Goal: Task Accomplishment & Management: Manage account settings

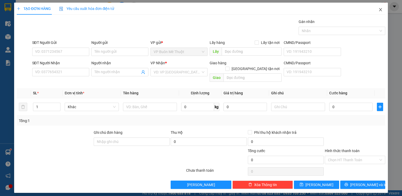
click at [380, 8] on icon "close" at bounding box center [380, 10] width 4 height 4
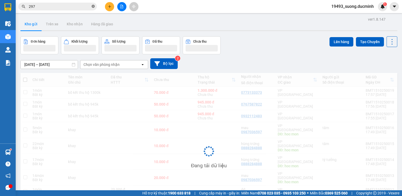
click at [93, 5] on icon "close-circle" at bounding box center [93, 6] width 3 height 3
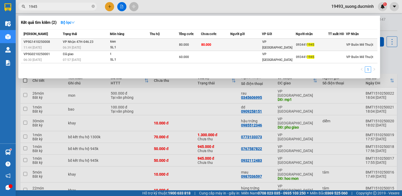
type input "1945"
click at [216, 44] on td "80.000" at bounding box center [215, 45] width 29 height 12
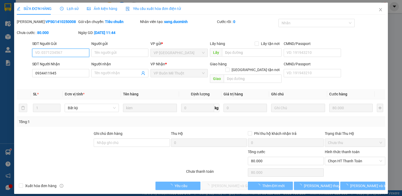
type input "0934411945"
type input "0"
type input "80.000"
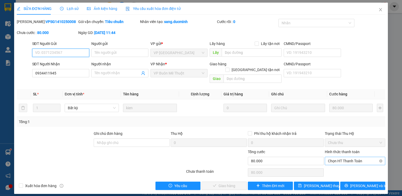
click at [358, 157] on span "Chọn HT Thanh Toán" at bounding box center [355, 161] width 54 height 8
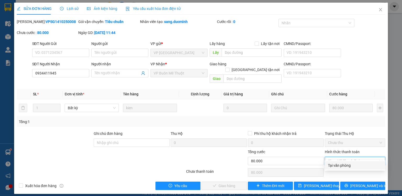
drag, startPoint x: 339, startPoint y: 166, endPoint x: 258, endPoint y: 189, distance: 83.7
click at [338, 166] on div "Tại văn phòng" at bounding box center [355, 166] width 54 height 6
type input "0"
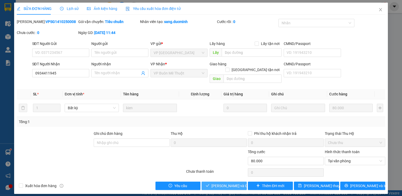
click at [227, 183] on span "[PERSON_NAME] và Giao hàng" at bounding box center [236, 186] width 50 height 6
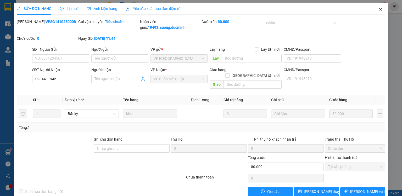
click at [378, 11] on icon "close" at bounding box center [380, 10] width 4 height 4
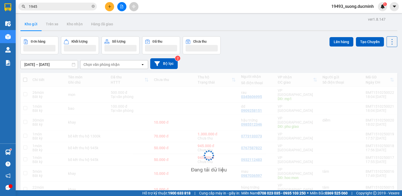
click at [377, 11] on div "Kết quả tìm kiếm ( 2 ) Bộ lọc Mã ĐH Trạng thái Món hàng Thu hộ Tổng cước Chưa c…" at bounding box center [201, 6] width 402 height 13
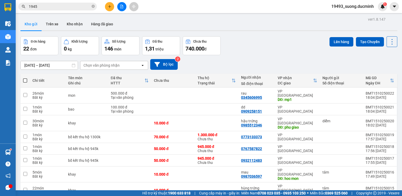
click at [109, 8] on icon "plus" at bounding box center [110, 7] width 4 height 4
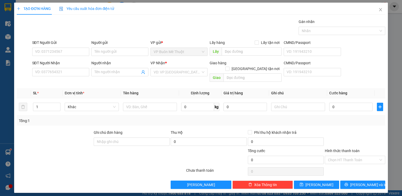
click at [63, 76] on div "SĐT Người Nhận VD: 0377654321" at bounding box center [60, 69] width 57 height 18
click at [51, 67] on div "SĐT Người Nhận" at bounding box center [60, 64] width 57 height 8
click at [51, 69] on input "SĐT Người Nhận" at bounding box center [60, 72] width 57 height 8
type input "0974892640"
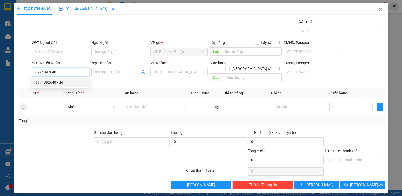
click at [57, 81] on div "0974892640 - dd" at bounding box center [60, 83] width 51 height 6
type input "dd"
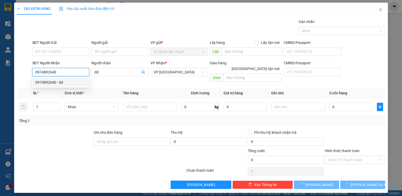
type input "100.000"
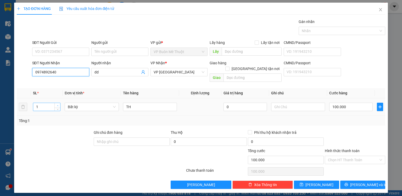
type input "0974892640"
type input "2"
click at [56, 104] on span "up" at bounding box center [57, 105] width 3 height 3
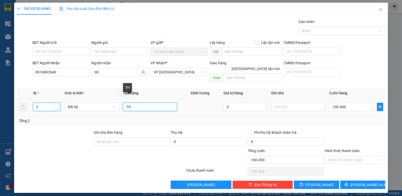
click at [144, 104] on input "TH" at bounding box center [150, 107] width 54 height 8
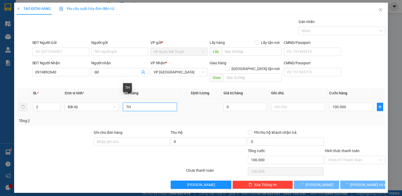
type input "0"
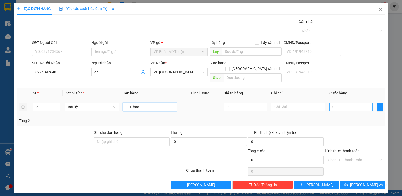
type input "TH+bao"
click at [347, 105] on input "0" at bounding box center [350, 107] width 43 height 8
type input "1"
type input "10"
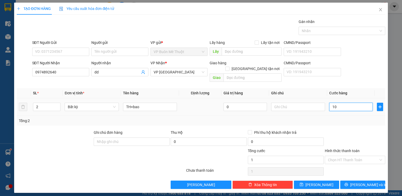
type input "10"
type input "100"
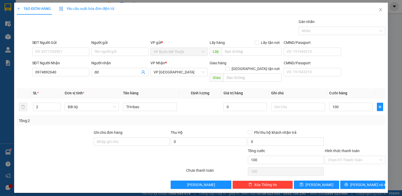
type input "100.000"
click at [346, 119] on div "Tổng: 2" at bounding box center [201, 121] width 368 height 10
click at [336, 157] on input "Hình thức thanh toán" at bounding box center [353, 160] width 50 height 8
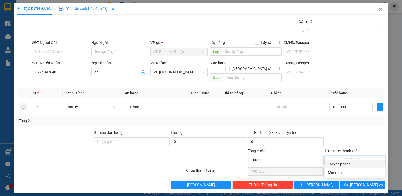
click at [335, 164] on div "Tại văn phòng" at bounding box center [355, 164] width 54 height 6
type input "0"
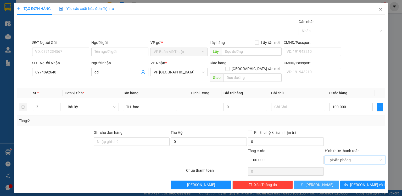
click at [318, 182] on span "[PERSON_NAME]" at bounding box center [319, 185] width 28 height 6
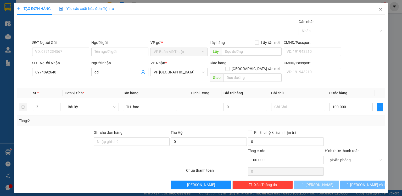
type input "0"
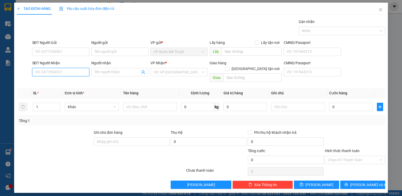
click at [49, 73] on input "SĐT Người Nhận" at bounding box center [60, 72] width 57 height 8
type input "0799097583"
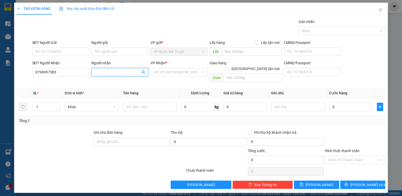
click at [99, 71] on input "Người nhận" at bounding box center [117, 72] width 46 height 6
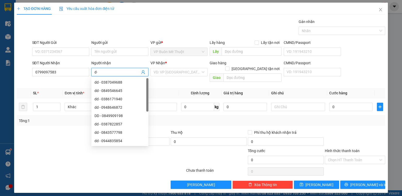
type input "d"
type input "đ"
type input "dd"
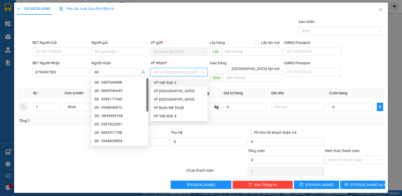
click at [165, 74] on input "search" at bounding box center [177, 72] width 47 height 8
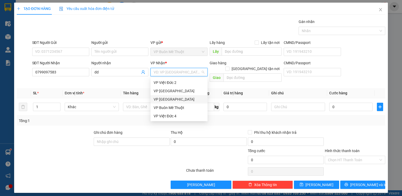
click at [170, 96] on div "VP [GEOGRAPHIC_DATA]" at bounding box center [178, 99] width 57 height 8
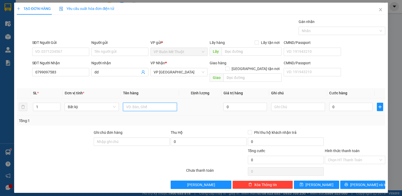
click at [138, 103] on input "text" at bounding box center [150, 107] width 54 height 8
type input "suri"
click at [236, 73] on input "text" at bounding box center [252, 77] width 58 height 8
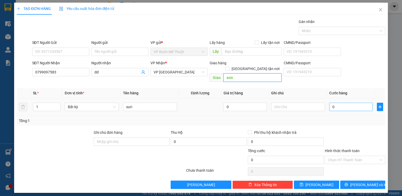
type input "eon"
click at [354, 103] on input "0" at bounding box center [350, 107] width 43 height 8
type input "3"
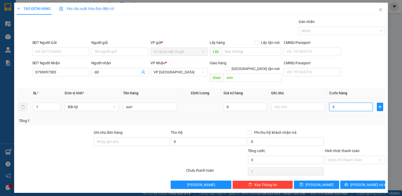
type input "35"
type input "350"
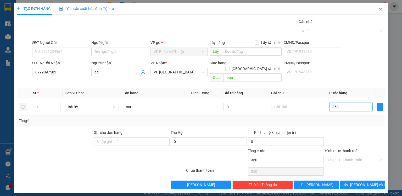
type input "350"
type input "350.000"
drag, startPoint x: 364, startPoint y: 126, endPoint x: 357, endPoint y: 151, distance: 25.5
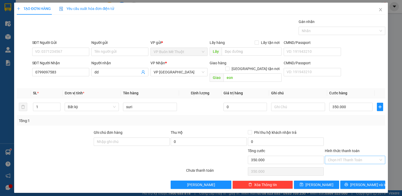
click at [363, 130] on div at bounding box center [354, 139] width 61 height 18
click at [303, 183] on icon "save" at bounding box center [301, 185] width 4 height 4
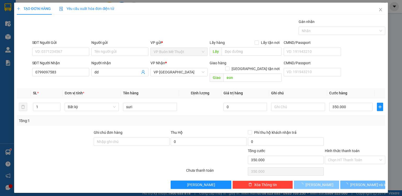
type input "0"
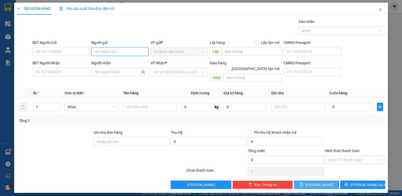
click at [109, 52] on input "Người gửi" at bounding box center [119, 52] width 57 height 8
type input "ekao"
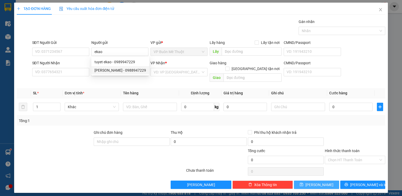
click at [144, 88] on th "Tên hàng" at bounding box center [150, 93] width 58 height 10
click at [101, 71] on input "Người nhận" at bounding box center [117, 72] width 46 height 6
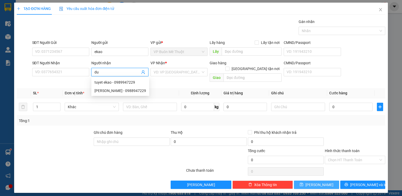
type input "duy"
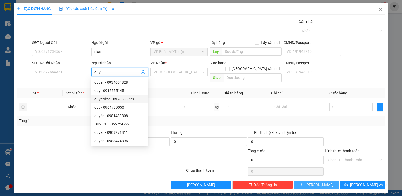
click at [115, 99] on div "duy trứng - 0978500723" at bounding box center [119, 99] width 51 height 6
type input "0978500723"
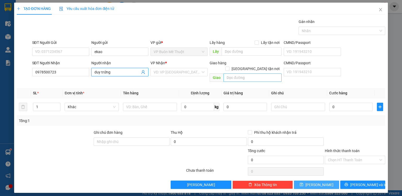
type input "duy trứng"
click at [233, 74] on input "text" at bounding box center [252, 77] width 58 height 8
type input "hóc môn"
drag, startPoint x: 49, startPoint y: 103, endPoint x: 27, endPoint y: 104, distance: 21.5
click at [27, 104] on tr "1 Khác 0 kg 0 0" at bounding box center [201, 107] width 368 height 18
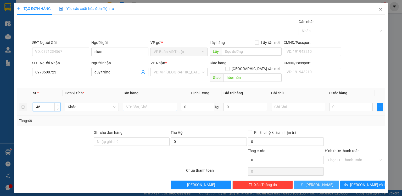
type input "46"
click at [146, 103] on input "text" at bounding box center [150, 107] width 54 height 8
type input "cây"
click at [332, 103] on input "0" at bounding box center [350, 107] width 43 height 8
click at [342, 104] on input "0" at bounding box center [350, 107] width 43 height 8
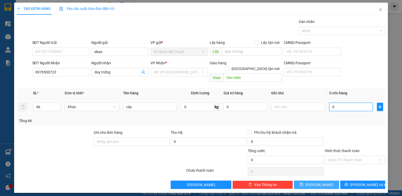
type input "1"
type input "01"
type input "13"
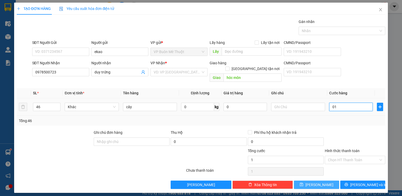
type input "013"
type input "138"
type input "0.138"
type input "1.380"
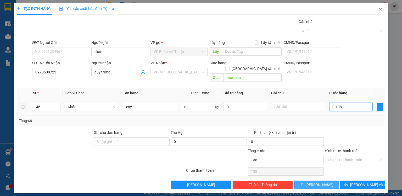
type input "1.380"
type input "01.380"
type input "1.380.000"
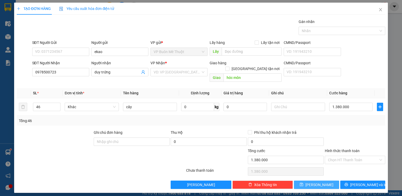
click at [336, 121] on div "Transit Pickup Surcharge Ids Transit Deliver Surcharge Ids Transit Deliver Surc…" at bounding box center [201, 104] width 368 height 170
click at [359, 156] on input "Hình thức thanh toán" at bounding box center [353, 160] width 50 height 8
click at [352, 165] on div "Tại văn phòng" at bounding box center [355, 164] width 54 height 6
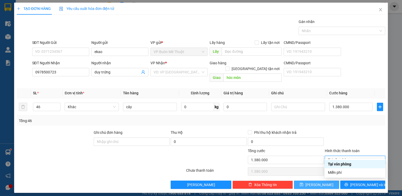
type input "0"
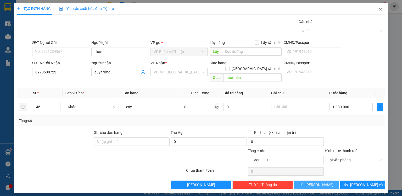
click at [322, 181] on button "[PERSON_NAME]" at bounding box center [316, 185] width 45 height 8
click at [316, 182] on span "[PERSON_NAME]" at bounding box center [319, 185] width 28 height 6
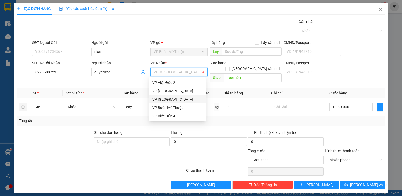
click at [176, 71] on input "search" at bounding box center [177, 72] width 47 height 8
click at [169, 98] on div "VP [GEOGRAPHIC_DATA]" at bounding box center [177, 100] width 50 height 6
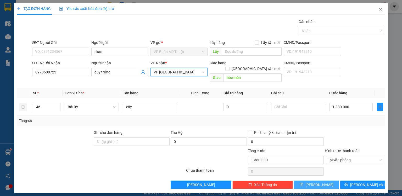
click at [322, 182] on span "[PERSON_NAME]" at bounding box center [319, 185] width 28 height 6
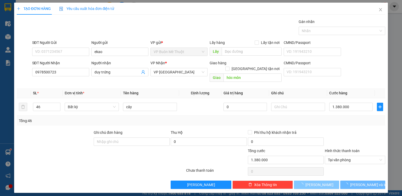
type input "0"
type input "1"
type input "0"
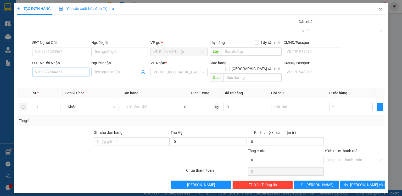
click at [46, 75] on input "SĐT Người Nhận" at bounding box center [60, 72] width 57 height 8
click at [53, 82] on div "0367267339 - HEN" at bounding box center [60, 83] width 51 height 6
type input "0367267339"
type input "HEN"
type input "cau t luong"
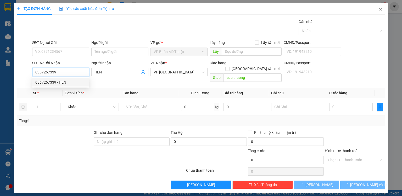
type input "2.000"
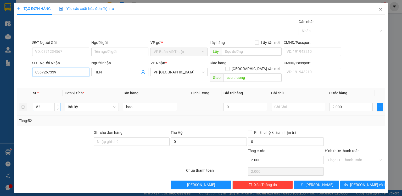
type input "0367267339"
drag, startPoint x: 50, startPoint y: 103, endPoint x: 30, endPoint y: 105, distance: 20.5
click at [30, 105] on tr "52 Bất kỳ bao 0 2.000" at bounding box center [201, 107] width 368 height 18
type input "4"
click at [361, 130] on div at bounding box center [354, 139] width 61 height 18
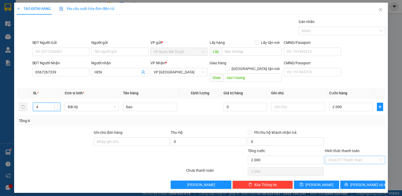
type input "0"
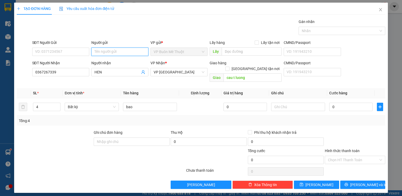
click at [115, 50] on input "Người gửi" at bounding box center [119, 52] width 57 height 8
click at [119, 52] on input "Người gửi" at bounding box center [119, 52] width 57 height 8
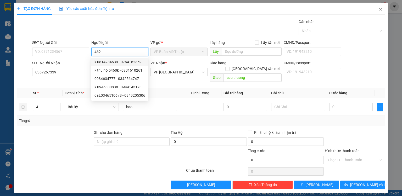
type input "462"
click at [155, 30] on div "Gói vận chuyển * Tiêu chuẩn Gán nhãn Nhãn" at bounding box center [208, 28] width 355 height 18
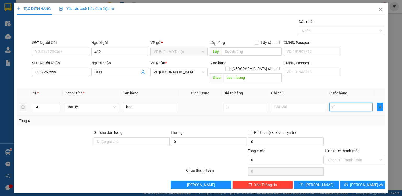
click at [343, 104] on input "0" at bounding box center [350, 107] width 43 height 8
type input "2"
type input "20"
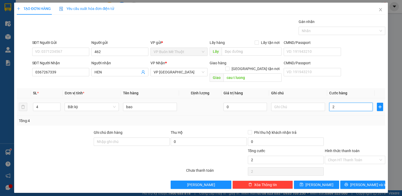
type input "20"
type input "20.000"
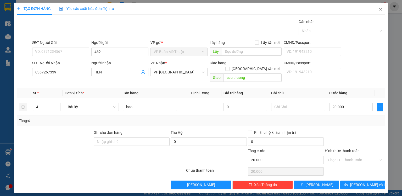
click at [366, 134] on div at bounding box center [354, 139] width 61 height 18
click at [327, 181] on button "[PERSON_NAME]" at bounding box center [316, 185] width 45 height 8
type input "0"
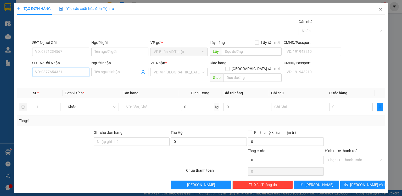
click at [84, 69] on input "SĐT Người Nhận" at bounding box center [60, 72] width 57 height 8
type input "0969254267"
click at [58, 80] on div "0969254267 - trọng" at bounding box center [60, 83] width 51 height 6
type input "trọng"
type input "40.000"
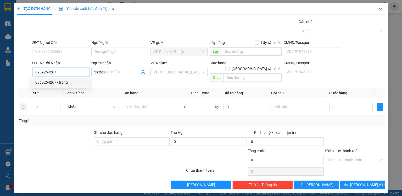
type input "40.000"
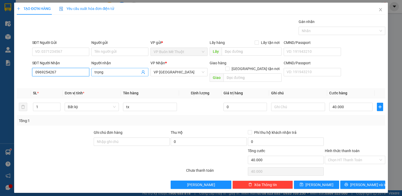
type input "0969254267"
click at [109, 72] on input "trọng" at bounding box center [117, 72] width 46 height 6
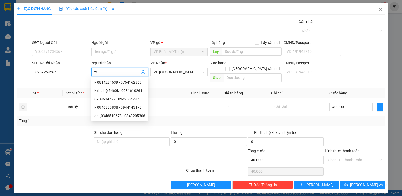
type input "t"
type input "d"
type input "đ"
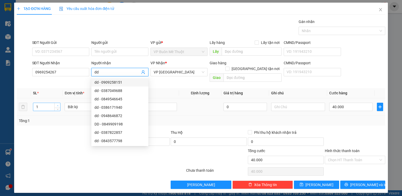
type input "dd"
type input "2"
click at [59, 104] on span "up" at bounding box center [57, 105] width 3 height 3
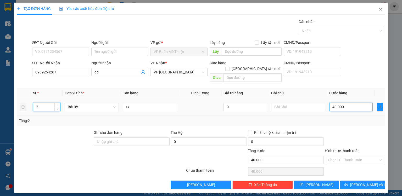
click at [356, 104] on input "40.000" at bounding box center [350, 107] width 43 height 8
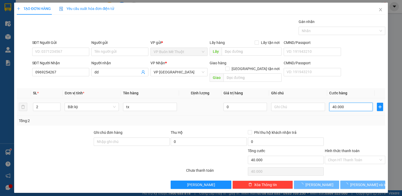
type input "0"
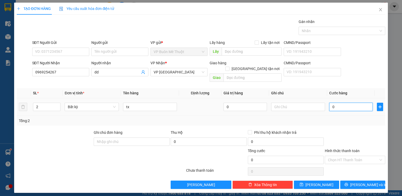
type input "1"
type input "010"
type input "10"
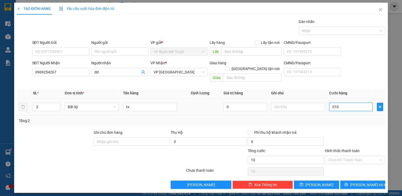
type input "0.100"
type input "100"
type input "0.100"
type input "100.000"
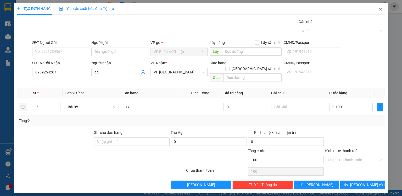
type input "100.000"
drag, startPoint x: 360, startPoint y: 129, endPoint x: 358, endPoint y: 149, distance: 20.0
click at [360, 130] on div at bounding box center [354, 139] width 61 height 18
click at [355, 156] on input "Hình thức thanh toán" at bounding box center [353, 160] width 50 height 8
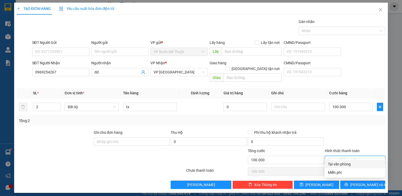
click at [346, 162] on div "Tại văn phòng" at bounding box center [355, 164] width 54 height 6
type input "0"
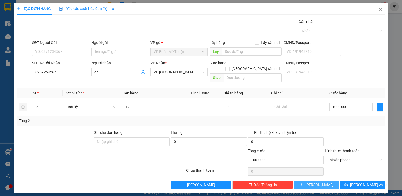
click at [327, 181] on button "[PERSON_NAME]" at bounding box center [316, 185] width 45 height 8
type input "0"
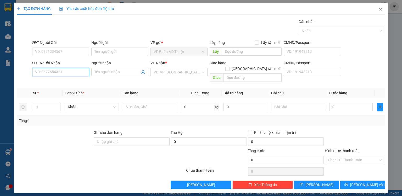
click at [45, 74] on input "SĐT Người Nhận" at bounding box center [60, 72] width 57 height 8
click at [44, 85] on div "0367898030 - dd" at bounding box center [60, 83] width 51 height 6
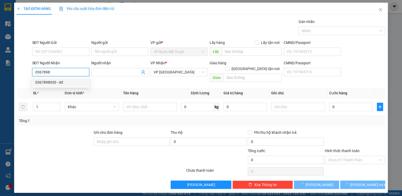
type input "0367898030"
type input "dd"
type input "gia nghĩa"
type input "40.000"
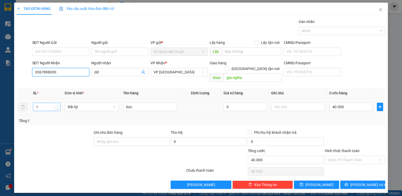
type input "0367898030"
type input "2"
click at [56, 103] on span "Increase Value" at bounding box center [57, 105] width 6 height 5
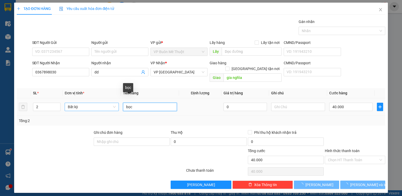
drag, startPoint x: 133, startPoint y: 102, endPoint x: 115, endPoint y: 105, distance: 18.0
click at [115, 105] on tr "2 Bất kỳ bọc 0 40.000" at bounding box center [201, 107] width 368 height 18
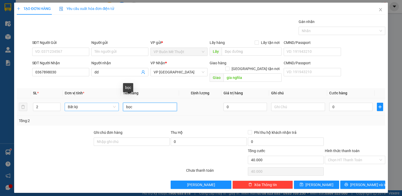
type input "0"
type input "bao"
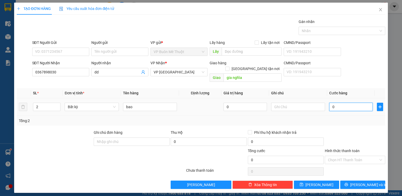
click at [341, 103] on input "0" at bounding box center [350, 107] width 43 height 8
type input "6"
type input "60"
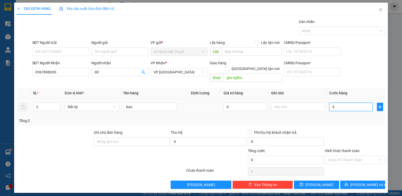
type input "60"
type input "60.000"
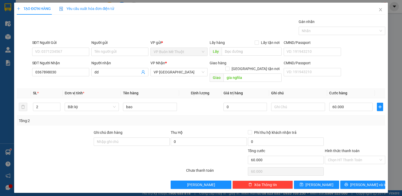
drag, startPoint x: 365, startPoint y: 124, endPoint x: 358, endPoint y: 146, distance: 22.8
click at [365, 130] on div at bounding box center [354, 139] width 61 height 18
click at [355, 156] on input "Hình thức thanh toán" at bounding box center [353, 160] width 50 height 8
click at [350, 161] on div "Tại văn phòng" at bounding box center [355, 164] width 54 height 6
type input "0"
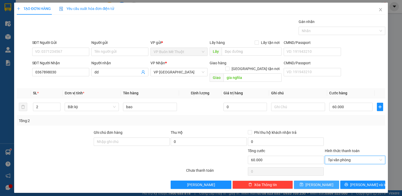
click at [319, 182] on span "[PERSON_NAME]" at bounding box center [319, 185] width 28 height 6
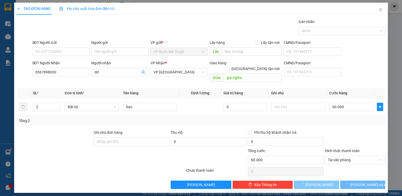
type input "0"
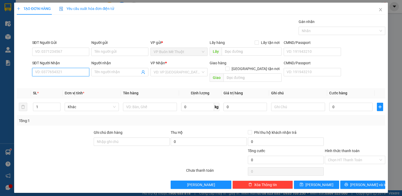
click at [35, 72] on input "SĐT Người Nhận" at bounding box center [60, 72] width 57 height 8
type input "0364768920"
click at [36, 81] on div "0364768920 - dd" at bounding box center [60, 83] width 51 height 6
type input "dd"
type input "ông bố"
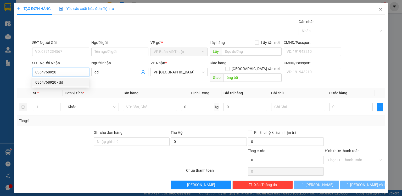
type input "230.000"
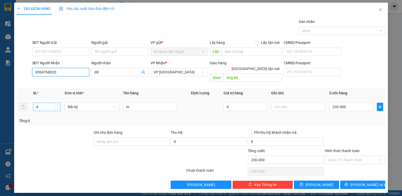
type input "0364768920"
click at [58, 107] on span "down" at bounding box center [57, 108] width 3 height 3
type input "2"
click at [58, 107] on span "down" at bounding box center [57, 108] width 3 height 3
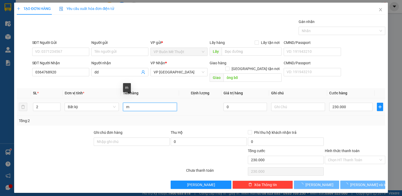
drag, startPoint x: 133, startPoint y: 102, endPoint x: 120, endPoint y: 103, distance: 12.6
click at [120, 103] on tr "2 Bất kỳ m 0 230.000" at bounding box center [201, 107] width 368 height 18
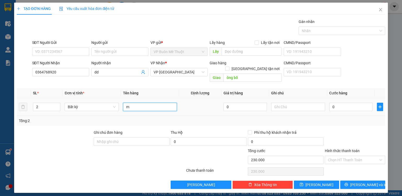
type input "0"
type input "tx"
click at [345, 106] on div "0" at bounding box center [350, 107] width 43 height 10
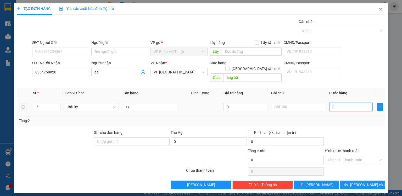
click at [345, 104] on input "0" at bounding box center [350, 107] width 43 height 8
type input "8"
type input "80"
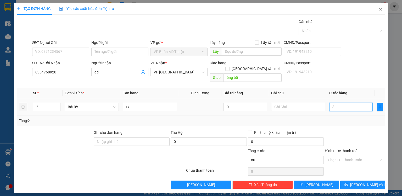
type input "80"
type input "80.000"
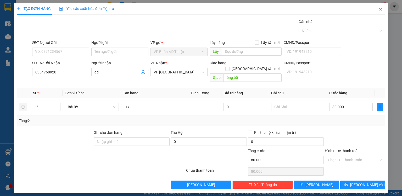
drag, startPoint x: 345, startPoint y: 121, endPoint x: 342, endPoint y: 138, distance: 17.2
click at [345, 121] on div "Transit Pickup Surcharge Ids Transit Deliver Surcharge Ids Transit Deliver Surc…" at bounding box center [201, 104] width 368 height 170
click at [339, 156] on input "Hình thức thanh toán" at bounding box center [353, 160] width 50 height 8
click at [337, 163] on div "Tại văn phòng" at bounding box center [355, 164] width 54 height 6
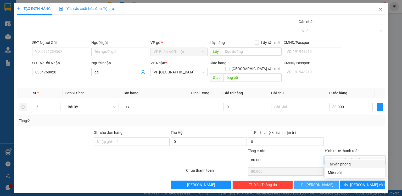
type input "0"
click at [317, 182] on span "[PERSON_NAME]" at bounding box center [319, 185] width 28 height 6
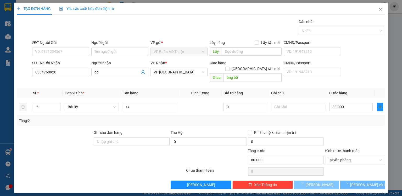
type input "0"
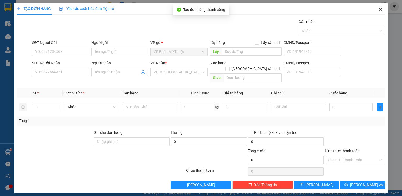
click at [380, 11] on icon "close" at bounding box center [380, 10] width 4 height 4
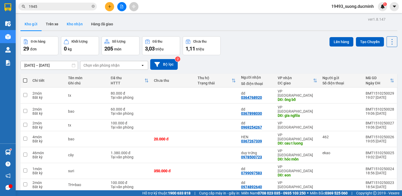
click at [75, 26] on button "Kho nhận" at bounding box center [75, 24] width 24 height 13
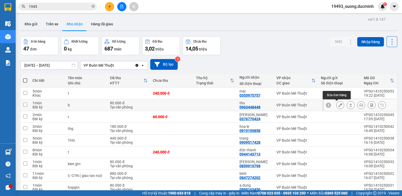
click at [338, 106] on icon at bounding box center [340, 105] width 4 height 4
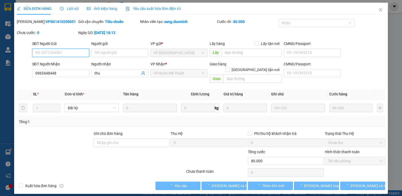
type input "0963448448"
type input "thu"
type input "0"
type input "80.000"
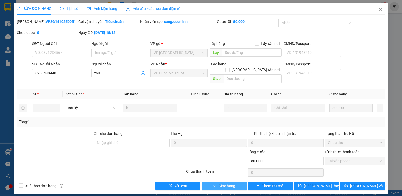
click at [229, 183] on span "Giao hàng" at bounding box center [226, 186] width 17 height 6
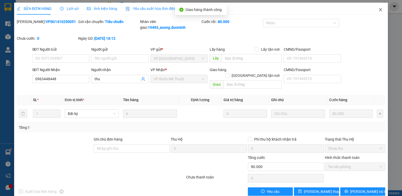
click at [379, 8] on span "Close" at bounding box center [380, 10] width 15 height 15
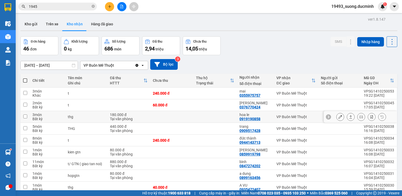
click at [336, 114] on div at bounding box center [340, 117] width 8 height 8
click at [338, 116] on icon at bounding box center [340, 117] width 4 height 4
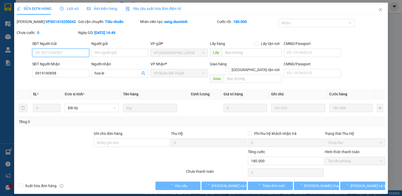
type input "0919190858"
type input "hoa le"
type input "0"
type input "180.000"
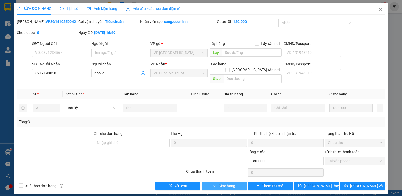
click at [221, 183] on span "Giao hàng" at bounding box center [226, 186] width 17 height 6
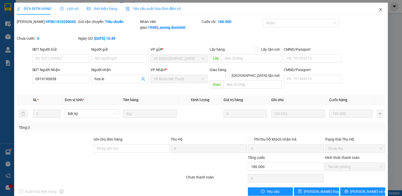
click at [378, 10] on icon "close" at bounding box center [380, 10] width 4 height 4
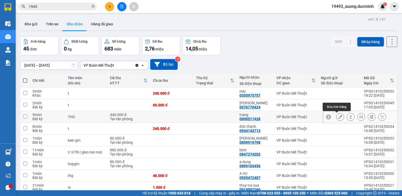
click at [338, 117] on icon at bounding box center [340, 117] width 4 height 4
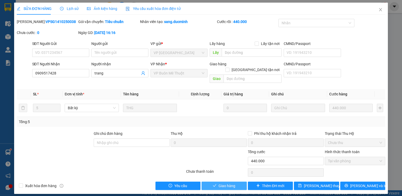
click at [220, 183] on span "Giao hàng" at bounding box center [226, 186] width 17 height 6
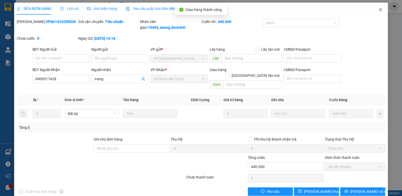
click at [378, 10] on icon "close" at bounding box center [380, 10] width 4 height 4
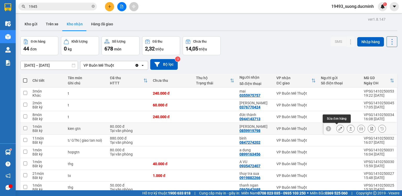
click at [336, 129] on button at bounding box center [339, 128] width 7 height 9
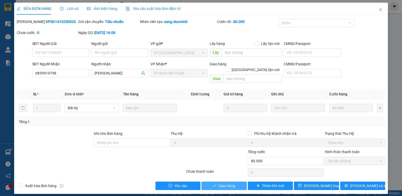
click at [230, 183] on span "Giao hàng" at bounding box center [226, 186] width 17 height 6
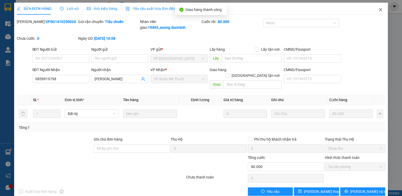
click at [378, 10] on icon "close" at bounding box center [380, 10] width 4 height 4
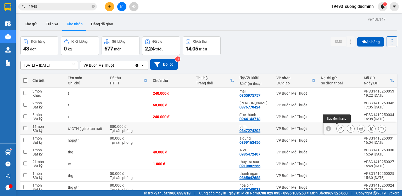
click at [338, 128] on icon at bounding box center [340, 129] width 4 height 4
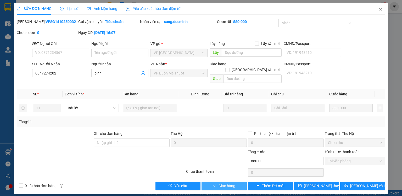
click at [232, 183] on span "Giao hàng" at bounding box center [226, 186] width 17 height 6
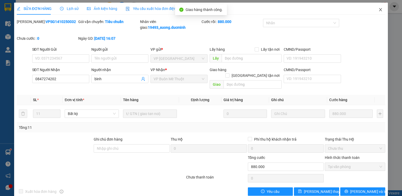
click at [379, 9] on icon "close" at bounding box center [380, 9] width 3 height 3
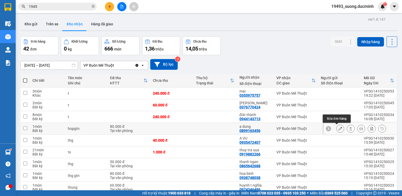
click at [336, 129] on button at bounding box center [339, 128] width 7 height 9
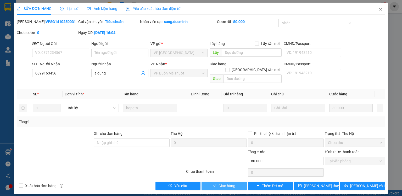
click at [230, 183] on span "Giao hàng" at bounding box center [226, 186] width 17 height 6
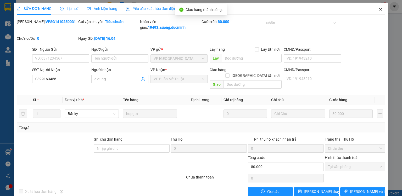
click at [378, 9] on icon "close" at bounding box center [380, 10] width 4 height 4
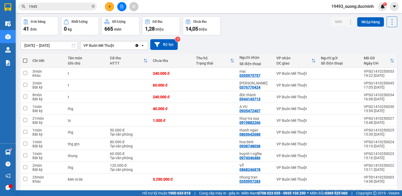
scroll to position [36, 0]
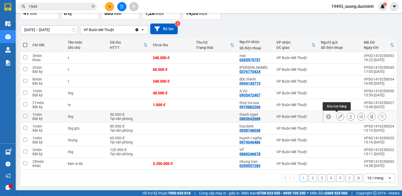
click at [338, 115] on icon at bounding box center [340, 117] width 4 height 4
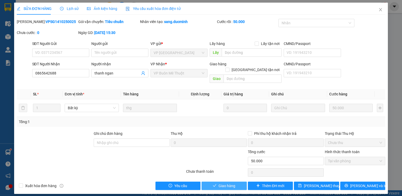
click at [230, 183] on button "Giao hàng" at bounding box center [223, 186] width 45 height 8
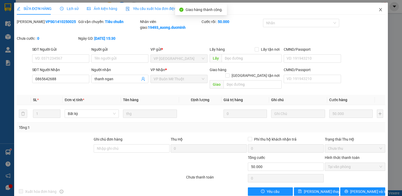
click at [379, 10] on icon "close" at bounding box center [380, 9] width 3 height 3
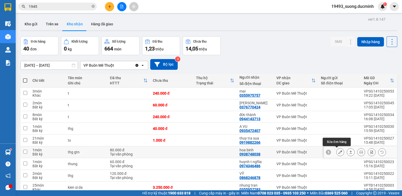
click at [338, 153] on icon at bounding box center [340, 152] width 4 height 4
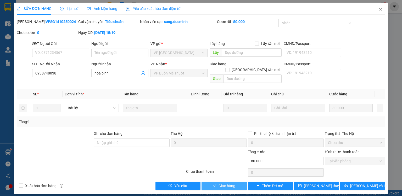
click at [225, 183] on span "Giao hàng" at bounding box center [226, 186] width 17 height 6
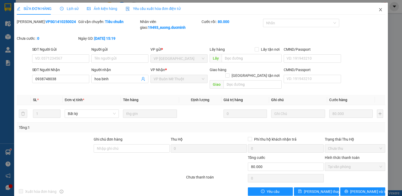
click at [378, 8] on icon "close" at bounding box center [380, 10] width 4 height 4
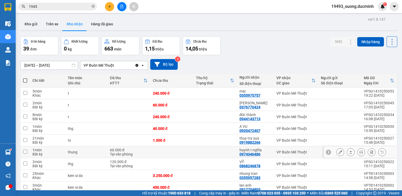
click at [342, 153] on div at bounding box center [361, 152] width 50 height 8
click at [340, 154] on div at bounding box center [340, 152] width 8 height 8
click at [338, 154] on button at bounding box center [339, 152] width 7 height 9
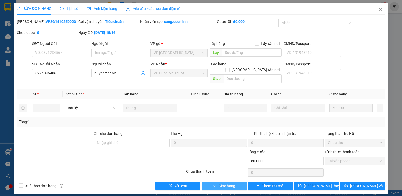
click at [233, 183] on span "Giao hàng" at bounding box center [226, 186] width 17 height 6
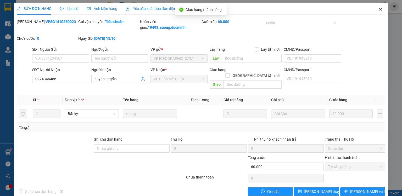
click at [378, 8] on icon "close" at bounding box center [380, 10] width 4 height 4
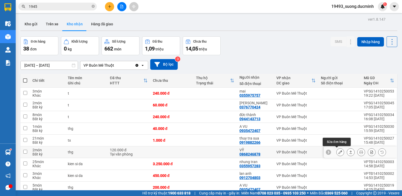
click at [338, 151] on icon at bounding box center [340, 152] width 4 height 4
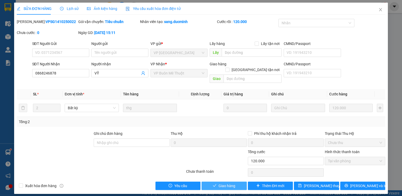
click at [234, 183] on span "Giao hàng" at bounding box center [226, 186] width 17 height 6
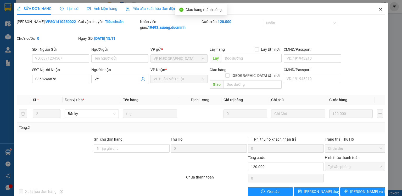
click at [378, 9] on icon "close" at bounding box center [380, 10] width 4 height 4
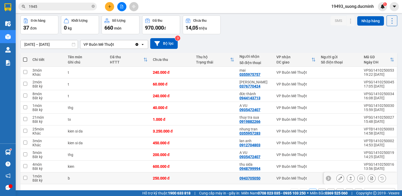
scroll to position [36, 0]
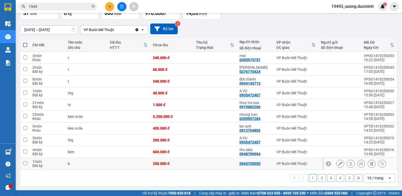
click at [338, 163] on button at bounding box center [339, 163] width 7 height 9
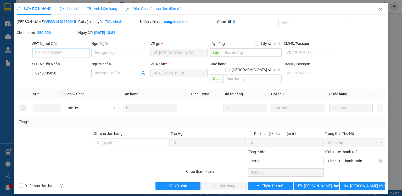
click at [337, 157] on span "Chọn HT Thanh Toán" at bounding box center [355, 161] width 54 height 8
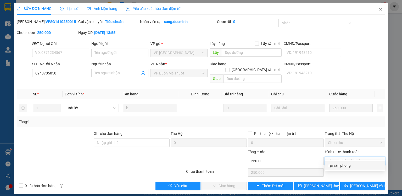
click at [338, 165] on div "Tại văn phòng" at bounding box center [355, 166] width 54 height 6
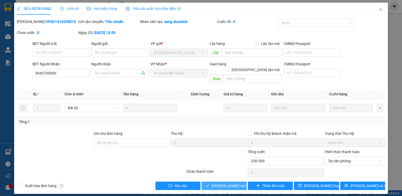
click at [223, 183] on span "[PERSON_NAME] và Giao hàng" at bounding box center [236, 186] width 50 height 6
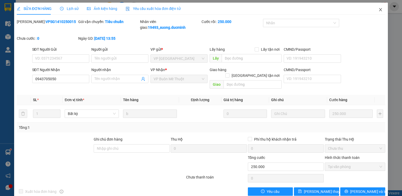
click at [378, 10] on icon "close" at bounding box center [380, 10] width 4 height 4
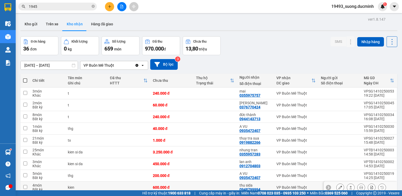
scroll to position [36, 0]
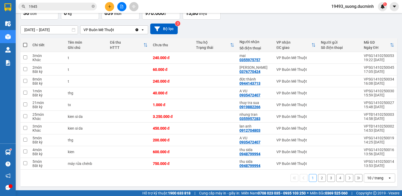
click at [319, 179] on button "2" at bounding box center [322, 178] width 8 height 8
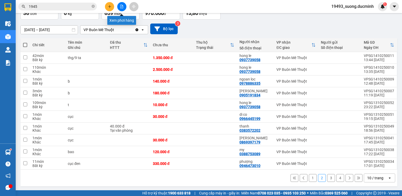
click at [123, 8] on icon "file-add" at bounding box center [122, 7] width 4 height 4
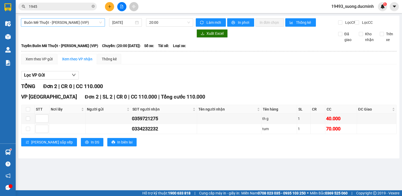
click at [87, 22] on span "Buôn Mê Thuột - [PERSON_NAME] (VIP)" at bounding box center [63, 23] width 78 height 8
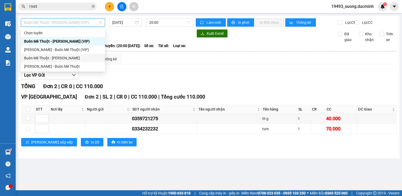
click at [71, 58] on div "Buôn Mê Thuột - [PERSON_NAME]" at bounding box center [63, 58] width 78 height 6
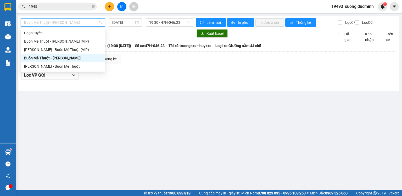
click at [72, 20] on span "Buôn Mê Thuột - [PERSON_NAME]" at bounding box center [63, 23] width 78 height 8
click at [58, 66] on div "[PERSON_NAME] - Buôn Mê Thuột" at bounding box center [63, 67] width 78 height 6
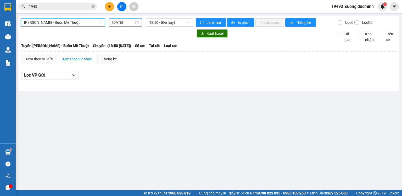
click at [115, 23] on input "[DATE]" at bounding box center [122, 23] width 21 height 6
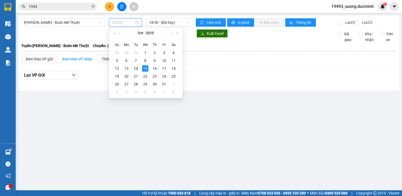
click at [134, 67] on div "14" at bounding box center [136, 68] width 6 height 6
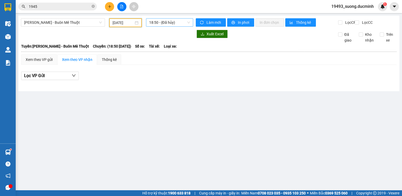
click at [167, 25] on span "18:50 - (Đã hủy)" at bounding box center [169, 23] width 41 height 8
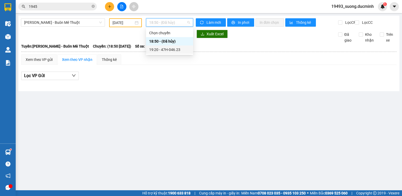
click at [162, 50] on div "19:20 - 47H-046.23" at bounding box center [169, 50] width 41 height 6
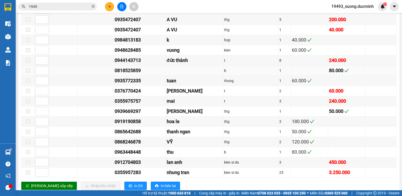
scroll to position [481, 0]
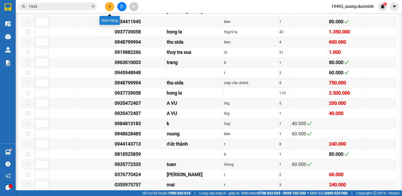
click at [110, 6] on icon "plus" at bounding box center [110, 7] width 4 height 4
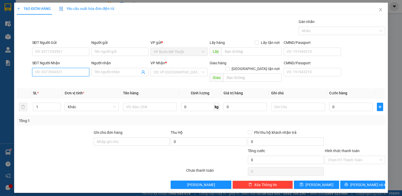
click at [62, 71] on input "SĐT Người Nhận" at bounding box center [60, 72] width 57 height 8
click at [63, 69] on input "SĐT Người Nhận" at bounding box center [60, 72] width 57 height 8
click at [172, 74] on input "search" at bounding box center [177, 72] width 47 height 8
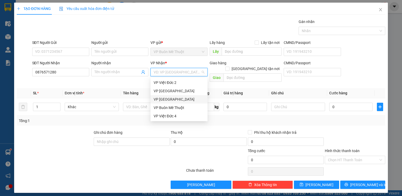
click at [166, 98] on div "VP [GEOGRAPHIC_DATA]" at bounding box center [179, 100] width 51 height 6
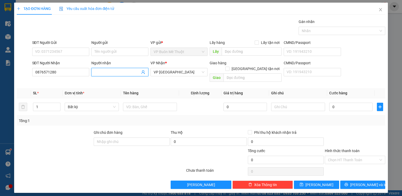
click at [114, 75] on span at bounding box center [119, 72] width 57 height 8
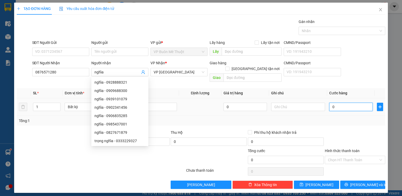
click at [340, 103] on input "0" at bounding box center [350, 107] width 43 height 8
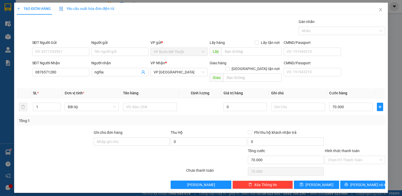
click at [349, 133] on div at bounding box center [354, 139] width 61 height 18
click at [357, 156] on input "Hình thức thanh toán" at bounding box center [353, 160] width 50 height 8
click at [353, 168] on div "Tại văn phòng" at bounding box center [355, 164] width 60 height 8
click at [329, 181] on button "[PERSON_NAME]" at bounding box center [316, 185] width 45 height 8
click at [379, 10] on icon "close" at bounding box center [380, 10] width 4 height 4
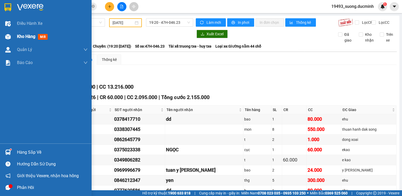
click at [18, 37] on span "Kho hàng" at bounding box center [26, 36] width 18 height 5
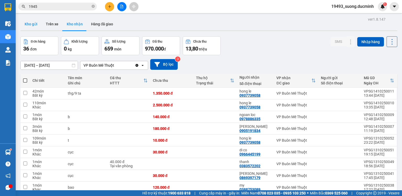
click at [33, 25] on button "Kho gửi" at bounding box center [30, 24] width 21 height 13
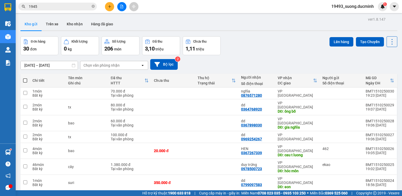
click at [25, 79] on span at bounding box center [25, 80] width 4 height 4
click at [25, 78] on input "checkbox" at bounding box center [25, 78] width 0 height 0
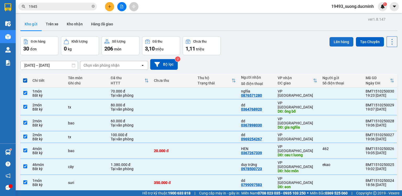
click at [344, 42] on button "Lên hàng" at bounding box center [341, 41] width 24 height 9
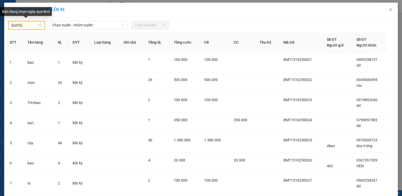
click at [27, 24] on input "[DATE]" at bounding box center [24, 25] width 25 height 6
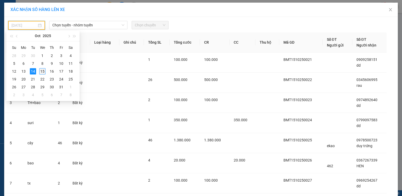
click at [41, 72] on div "15" at bounding box center [42, 71] width 6 height 6
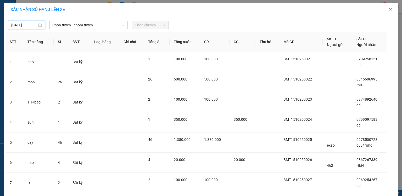
click at [75, 26] on span "Chọn tuyến - nhóm tuyến" at bounding box center [88, 25] width 72 height 8
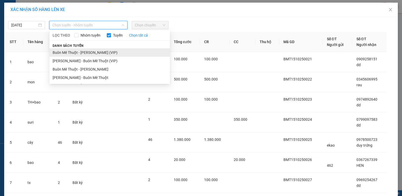
click at [85, 53] on li "Buôn Mê Thuột - [PERSON_NAME] (VIP)" at bounding box center [109, 52] width 120 height 8
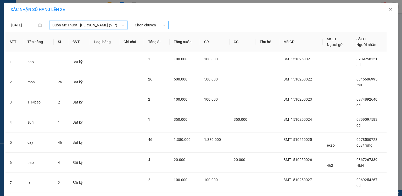
click at [149, 26] on span "Chọn chuyến" at bounding box center [150, 25] width 31 height 8
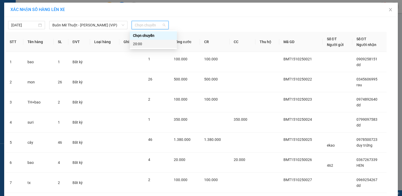
click at [146, 45] on div "20:00" at bounding box center [153, 44] width 41 height 6
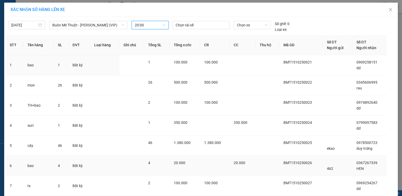
scroll to position [98, 0]
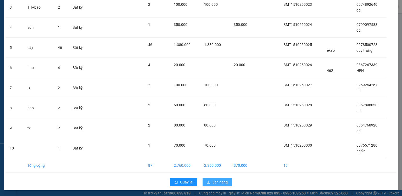
click at [210, 182] on button "Lên hàng" at bounding box center [216, 182] width 29 height 8
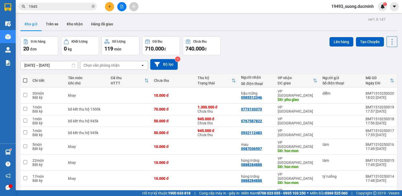
click at [24, 81] on span at bounding box center [25, 80] width 4 height 4
click at [25, 78] on input "checkbox" at bounding box center [25, 78] width 0 height 0
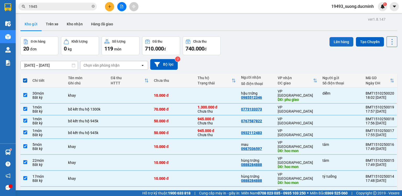
click at [329, 44] on button "Lên hàng" at bounding box center [341, 41] width 24 height 9
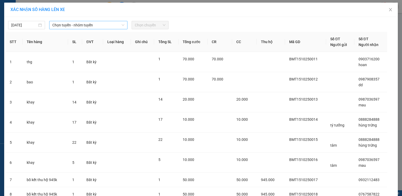
click at [85, 27] on span "Chọn tuyến - nhóm tuyến" at bounding box center [88, 25] width 72 height 8
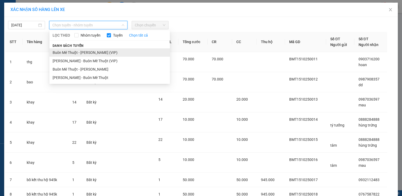
click at [89, 53] on li "Buôn Mê Thuột - [PERSON_NAME] (VIP)" at bounding box center [109, 52] width 120 height 8
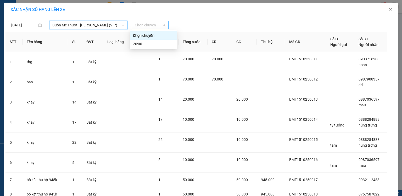
click at [146, 26] on span "Chọn chuyến" at bounding box center [150, 25] width 31 height 8
click at [155, 46] on div "20:00" at bounding box center [153, 44] width 41 height 6
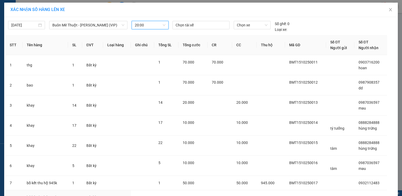
scroll to position [81, 0]
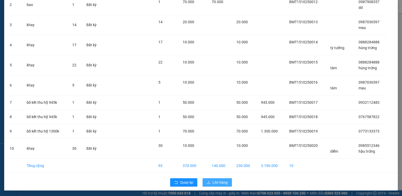
click at [221, 180] on span "Lên hàng" at bounding box center [219, 183] width 15 height 6
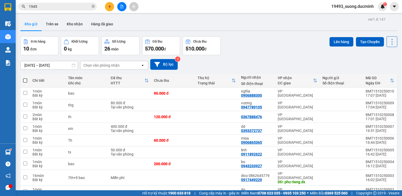
click at [26, 80] on span at bounding box center [25, 80] width 4 height 4
click at [25, 78] on input "checkbox" at bounding box center [25, 78] width 0 height 0
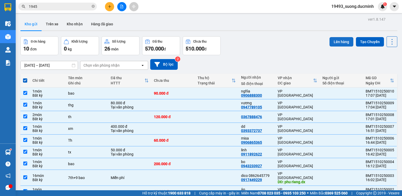
click at [329, 38] on button "Lên hàng" at bounding box center [341, 41] width 24 height 9
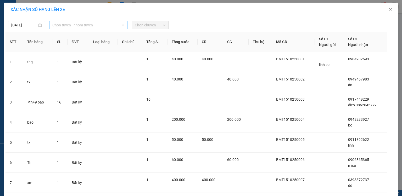
click at [87, 24] on span "Chọn tuyến - nhóm tuyến" at bounding box center [88, 25] width 72 height 8
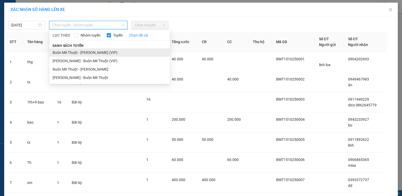
click at [88, 53] on li "Buôn Mê Thuột - [PERSON_NAME] (VIP)" at bounding box center [109, 52] width 120 height 8
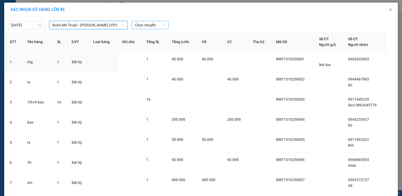
click at [143, 26] on span "Chọn chuyến" at bounding box center [150, 25] width 31 height 8
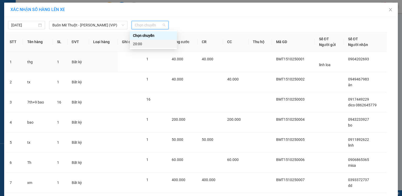
click at [151, 46] on div "20:00" at bounding box center [153, 44] width 41 height 6
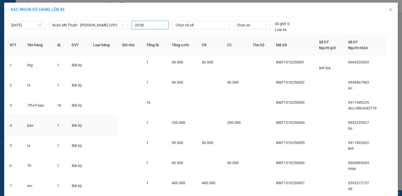
scroll to position [92, 0]
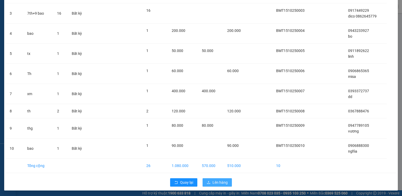
click at [207, 181] on icon "upload" at bounding box center [209, 183] width 4 height 4
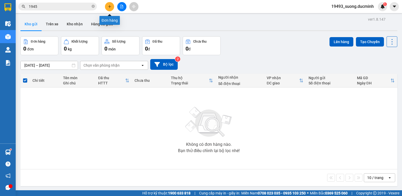
click at [106, 5] on button at bounding box center [109, 6] width 9 height 9
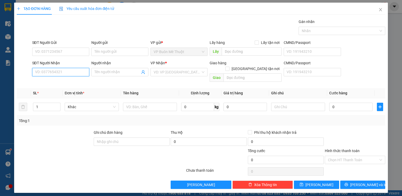
click at [67, 72] on input "SĐT Người Nhận" at bounding box center [60, 72] width 57 height 8
click at [105, 73] on input "Người nhận" at bounding box center [117, 72] width 46 height 6
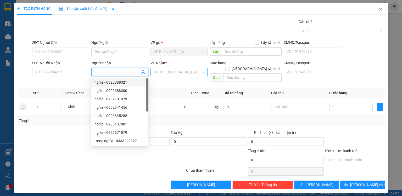
click at [164, 73] on input "search" at bounding box center [177, 72] width 47 height 8
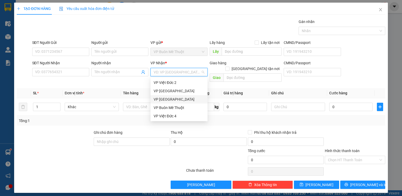
click at [171, 99] on div "VP [GEOGRAPHIC_DATA]" at bounding box center [179, 100] width 51 height 6
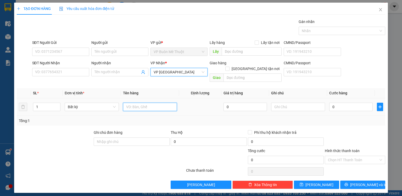
click at [129, 103] on input "text" at bounding box center [150, 107] width 54 height 8
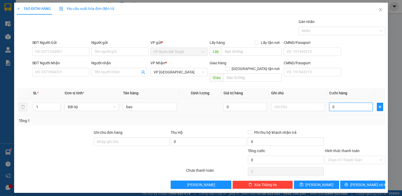
click at [345, 103] on input "0" at bounding box center [350, 107] width 43 height 8
click at [358, 130] on div at bounding box center [354, 139] width 61 height 18
click at [318, 182] on span "[PERSON_NAME]" at bounding box center [319, 185] width 28 height 6
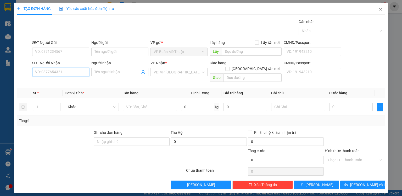
click at [62, 73] on input "SĐT Người Nhận" at bounding box center [60, 72] width 57 height 8
click at [40, 83] on div "0387884792" at bounding box center [60, 83] width 51 height 6
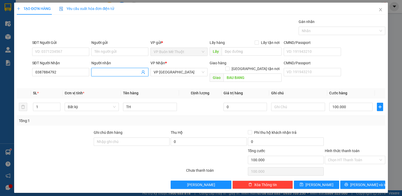
click at [99, 71] on input "Người nhận" at bounding box center [117, 72] width 46 height 6
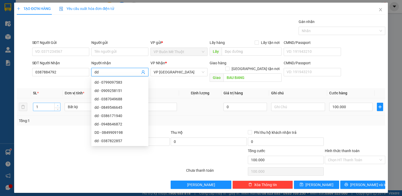
click at [58, 105] on icon "up" at bounding box center [58, 106] width 2 height 2
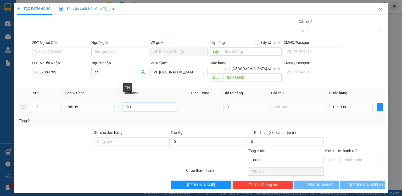
click at [161, 103] on input "TH" at bounding box center [150, 107] width 54 height 8
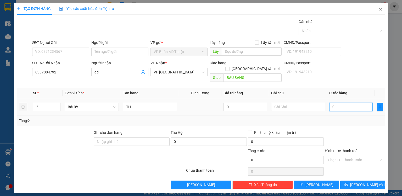
click at [351, 103] on input "0" at bounding box center [350, 107] width 43 height 8
click at [352, 130] on div at bounding box center [354, 139] width 61 height 18
click at [322, 181] on button "[PERSON_NAME]" at bounding box center [316, 185] width 45 height 8
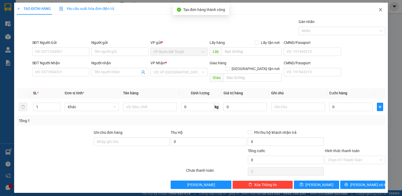
click at [381, 9] on icon "close" at bounding box center [380, 10] width 4 height 4
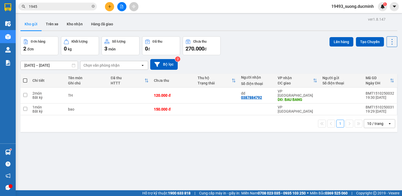
click at [24, 81] on span at bounding box center [25, 80] width 4 height 4
click at [25, 78] on input "checkbox" at bounding box center [25, 78] width 0 height 0
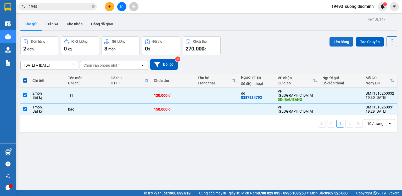
click at [334, 40] on button "Lên hàng" at bounding box center [341, 41] width 24 height 9
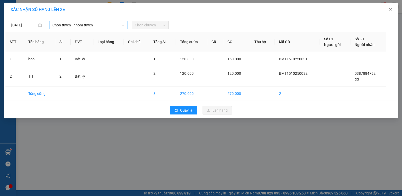
click at [89, 25] on span "Chọn tuyến - nhóm tuyến" at bounding box center [88, 25] width 72 height 8
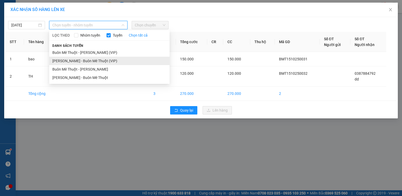
click at [107, 63] on li "[PERSON_NAME] - Buôn Mê Thuột (VIP)" at bounding box center [109, 61] width 120 height 8
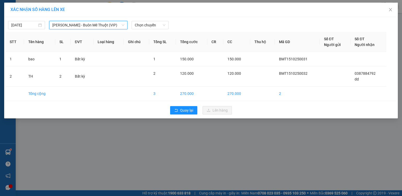
click at [96, 25] on span "[PERSON_NAME] - Buôn Mê Thuột (VIP)" at bounding box center [88, 25] width 72 height 8
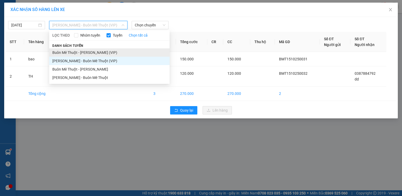
click at [93, 53] on li "Buôn Mê Thuột - [PERSON_NAME] (VIP)" at bounding box center [109, 52] width 120 height 8
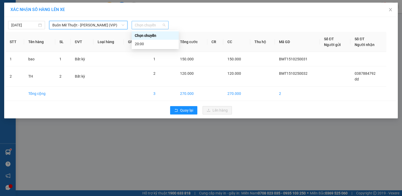
click at [148, 27] on span "Chọn chuyến" at bounding box center [150, 25] width 31 height 8
click at [150, 44] on div "20:00" at bounding box center [155, 44] width 41 height 6
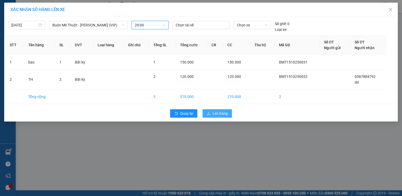
click at [212, 112] on span "Lên hàng" at bounding box center [219, 114] width 15 height 6
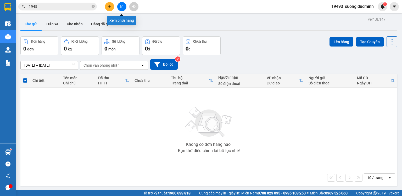
click at [121, 8] on icon "file-add" at bounding box center [122, 7] width 4 height 4
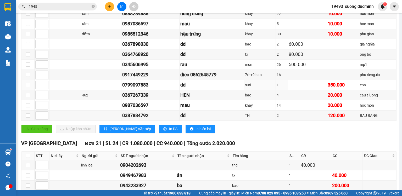
scroll to position [84, 0]
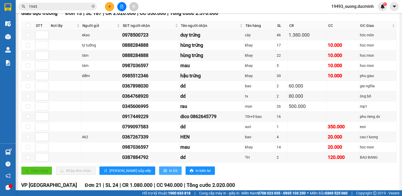
click at [163, 172] on icon "printer" at bounding box center [165, 171] width 4 height 4
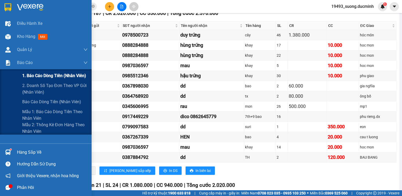
click at [40, 78] on span "1. Báo cáo dòng tiền (nhân viên)" at bounding box center [54, 75] width 64 height 7
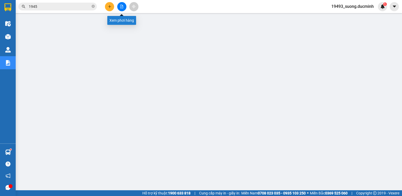
click at [120, 4] on button at bounding box center [121, 6] width 9 height 9
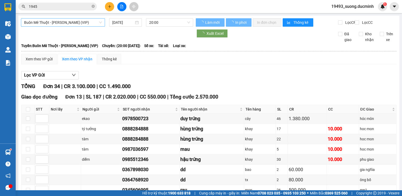
drag, startPoint x: 83, startPoint y: 23, endPoint x: 150, endPoint y: 54, distance: 74.3
click at [83, 23] on span "Buôn Mê Thuột - [PERSON_NAME] (VIP)" at bounding box center [63, 23] width 78 height 8
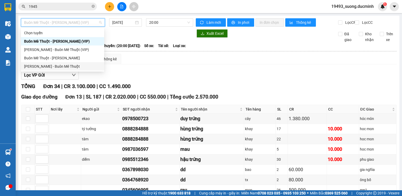
click at [67, 67] on div "[PERSON_NAME] - Buôn Mê Thuột" at bounding box center [62, 67] width 77 height 6
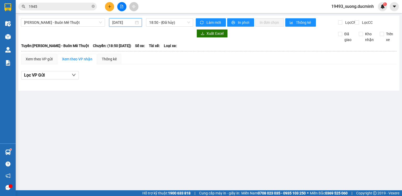
click at [118, 22] on input "[DATE]" at bounding box center [122, 23] width 21 height 6
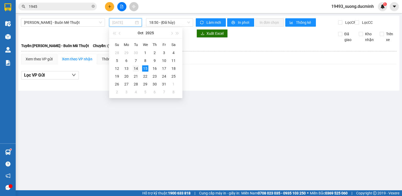
click at [135, 69] on div "14" at bounding box center [136, 68] width 6 height 6
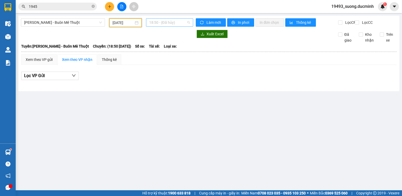
click at [171, 23] on span "18:50 - (Đã hủy)" at bounding box center [169, 23] width 41 height 8
click at [156, 51] on div "19:20 - 47H-046.23" at bounding box center [169, 50] width 41 height 6
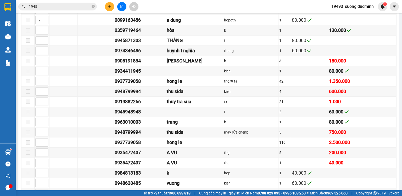
scroll to position [418, 0]
